Goal: Navigation & Orientation: Find specific page/section

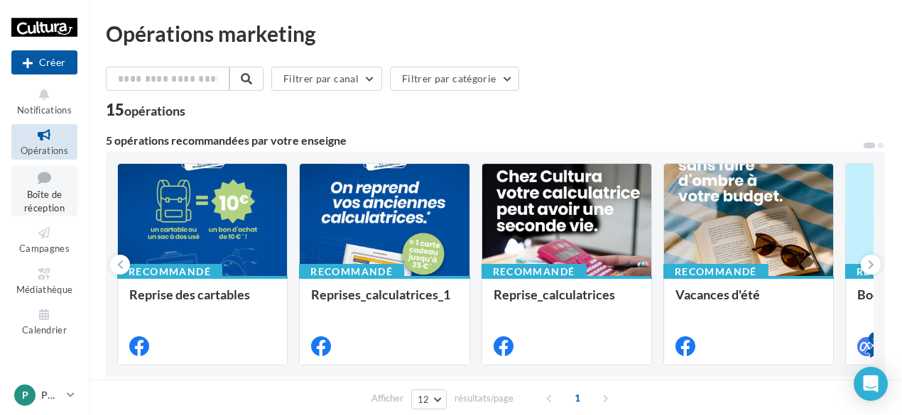
click at [45, 185] on icon at bounding box center [45, 177] width 58 height 19
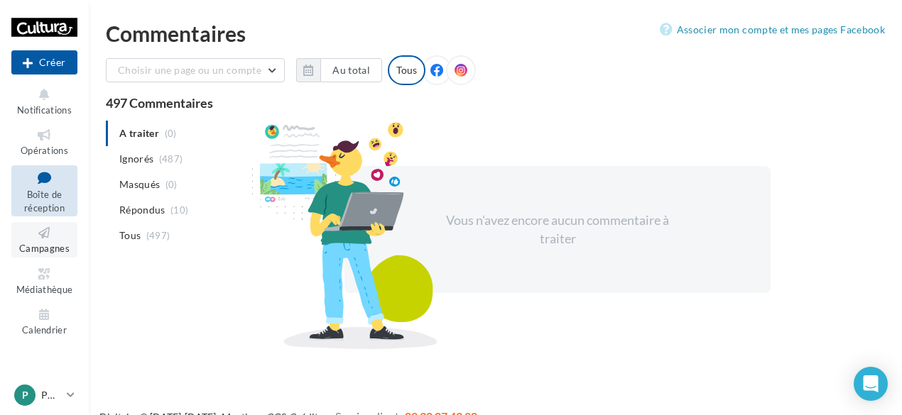
click at [46, 234] on icon at bounding box center [45, 233] width 58 height 16
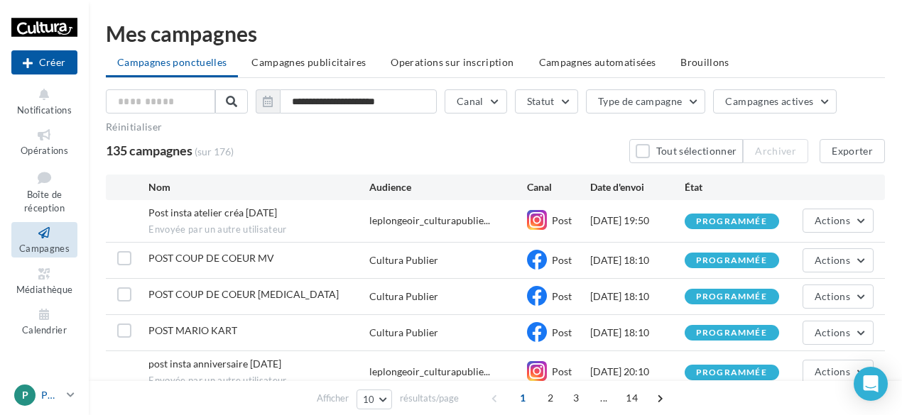
click at [63, 400] on link "P PUBLIER 00ufz3b2lwOWxzZwp417" at bounding box center [44, 395] width 66 height 27
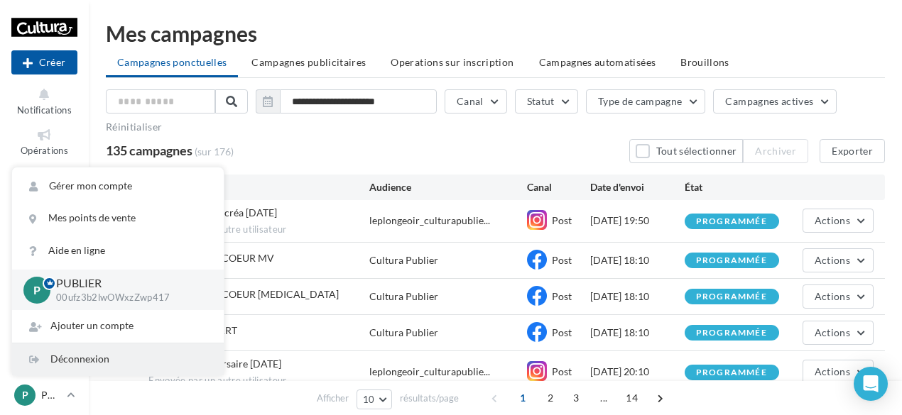
click at [71, 359] on div "Déconnexion" at bounding box center [118, 360] width 212 height 32
